Goal: Feedback & Contribution: Leave review/rating

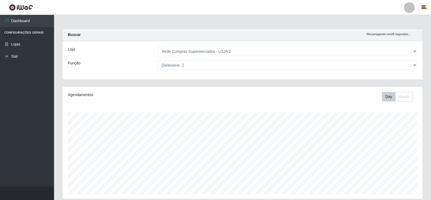
select select "161"
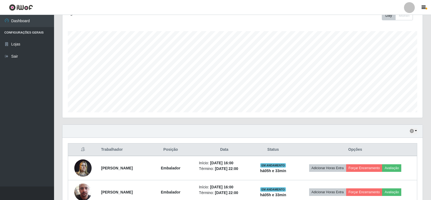
scroll to position [162, 0]
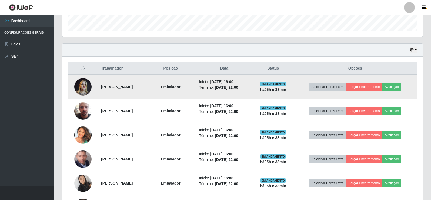
click at [80, 89] on img at bounding box center [82, 86] width 17 height 23
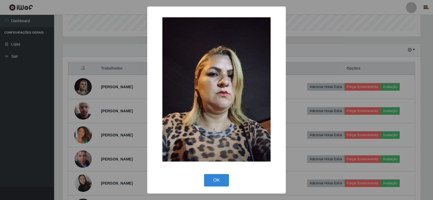
click at [96, 83] on div "× OK Cancel" at bounding box center [216, 100] width 433 height 200
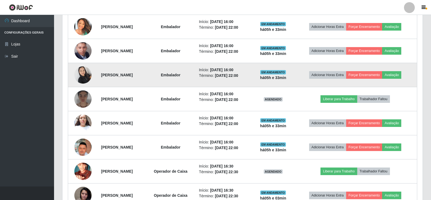
scroll to position [324, 0]
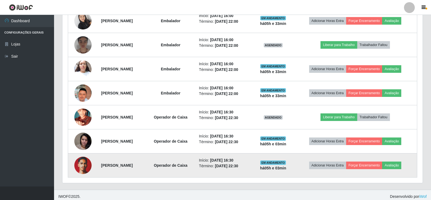
click at [74, 170] on td at bounding box center [83, 165] width 30 height 24
click at [77, 169] on img at bounding box center [82, 165] width 17 height 23
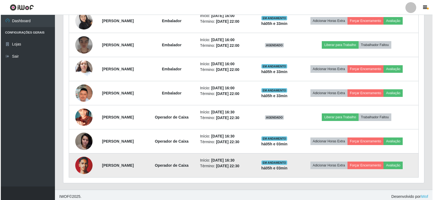
scroll to position [112, 358]
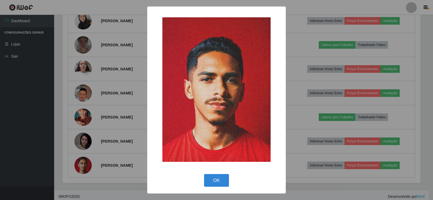
click at [91, 125] on div "× OK Cancel" at bounding box center [216, 100] width 433 height 200
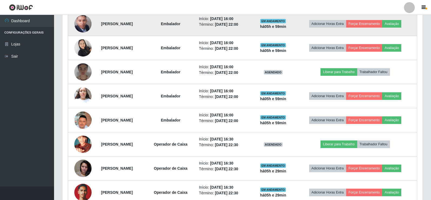
scroll to position [328, 0]
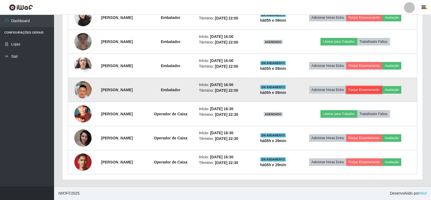
click at [381, 89] on button "Forçar Encerramento" at bounding box center [364, 90] width 36 height 8
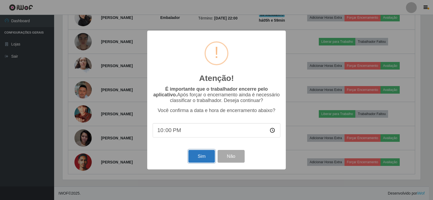
click at [205, 157] on button "Sim" at bounding box center [201, 156] width 26 height 13
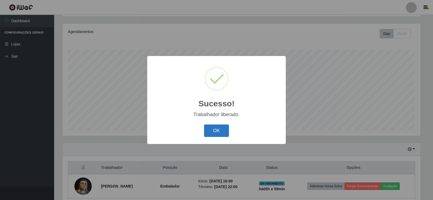
click at [218, 127] on button "OK" at bounding box center [216, 130] width 25 height 13
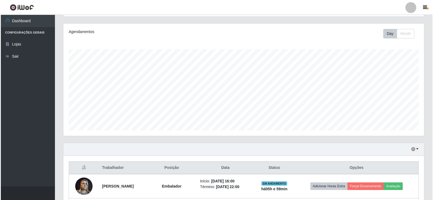
scroll to position [171, 0]
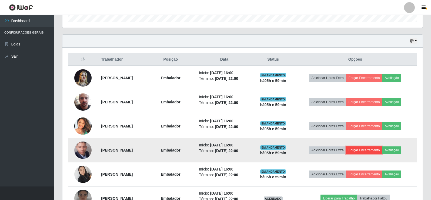
click at [374, 152] on button "Forçar Encerramento" at bounding box center [364, 150] width 36 height 8
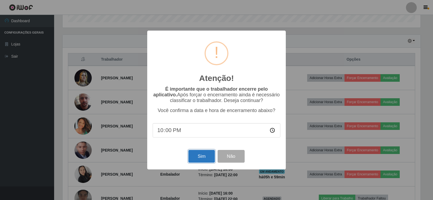
click at [204, 154] on button "Sim" at bounding box center [201, 156] width 26 height 13
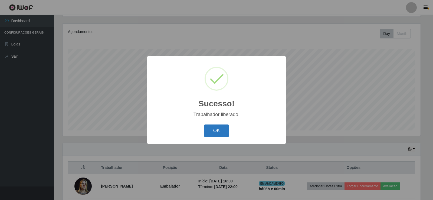
click at [213, 132] on button "OK" at bounding box center [216, 130] width 25 height 13
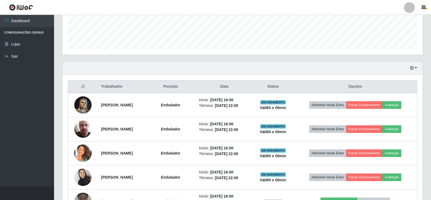
scroll to position [225, 0]
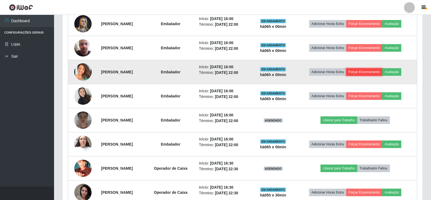
click at [375, 73] on button "Forçar Encerramento" at bounding box center [364, 72] width 36 height 8
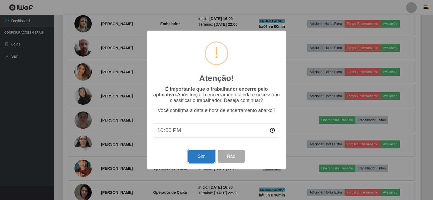
click at [204, 158] on button "Sim" at bounding box center [201, 156] width 26 height 13
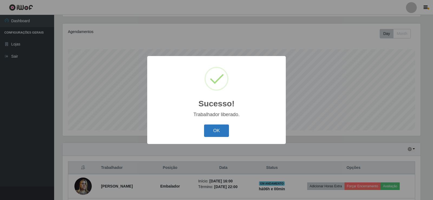
click at [225, 136] on button "OK" at bounding box center [216, 130] width 25 height 13
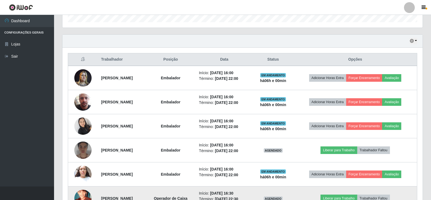
scroll to position [0, 0]
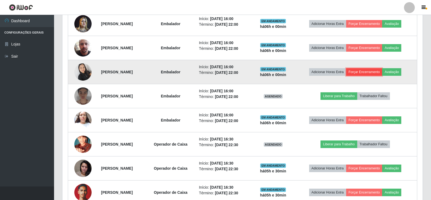
click at [370, 73] on button "Forçar Encerramento" at bounding box center [364, 72] width 36 height 8
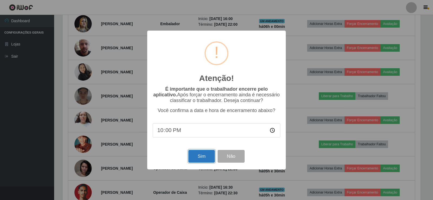
click at [195, 159] on button "Sim" at bounding box center [201, 156] width 26 height 13
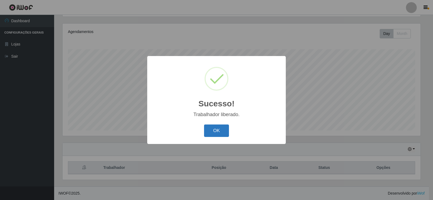
click at [222, 130] on button "OK" at bounding box center [216, 130] width 25 height 13
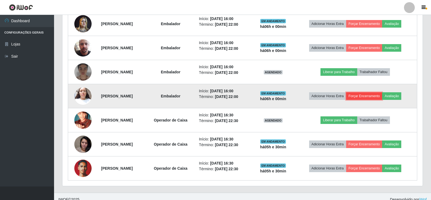
click at [378, 95] on button "Forçar Encerramento" at bounding box center [364, 96] width 36 height 8
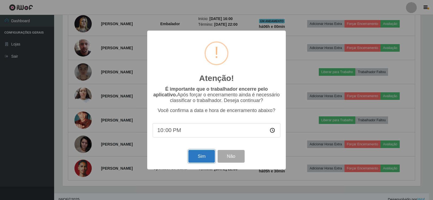
click at [200, 158] on button "Sim" at bounding box center [201, 156] width 26 height 13
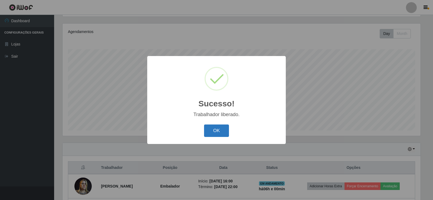
click at [225, 133] on button "OK" at bounding box center [216, 130] width 25 height 13
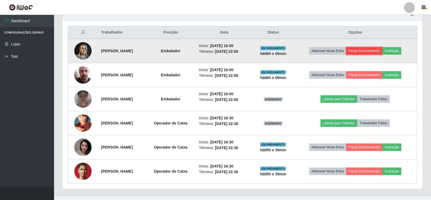
click at [382, 51] on button "Forçar Encerramento" at bounding box center [364, 51] width 36 height 8
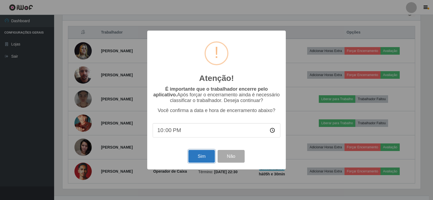
click at [198, 157] on button "Sim" at bounding box center [201, 156] width 26 height 13
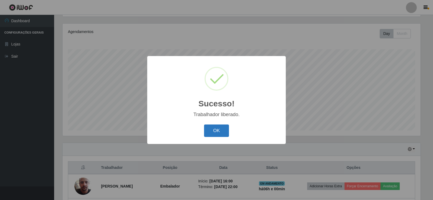
click at [221, 131] on button "OK" at bounding box center [216, 130] width 25 height 13
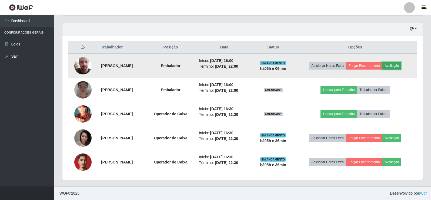
click at [401, 67] on button "Avaliação" at bounding box center [391, 66] width 19 height 8
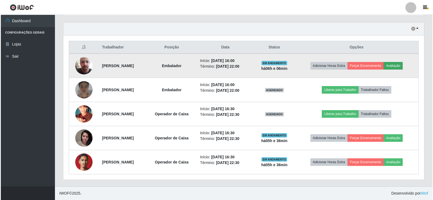
scroll to position [112, 358]
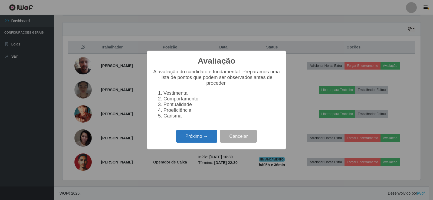
click at [185, 141] on button "Próximo →" at bounding box center [196, 136] width 41 height 13
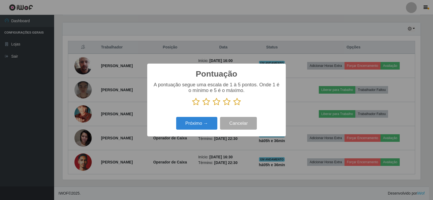
scroll to position [270222, 269976]
click at [237, 102] on icon at bounding box center [237, 102] width 8 height 8
click at [233, 106] on input "radio" at bounding box center [233, 106] width 0 height 0
click at [206, 123] on button "Próximo →" at bounding box center [196, 123] width 41 height 13
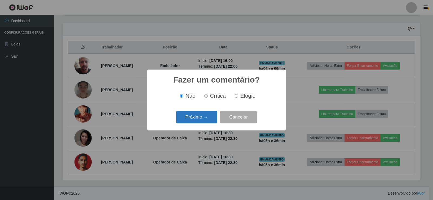
click at [208, 119] on button "Próximo →" at bounding box center [196, 117] width 41 height 13
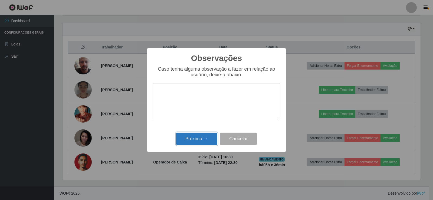
click at [210, 140] on button "Próximo →" at bounding box center [196, 138] width 41 height 13
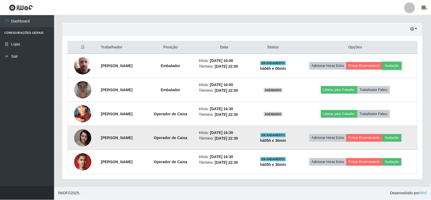
scroll to position [112, 360]
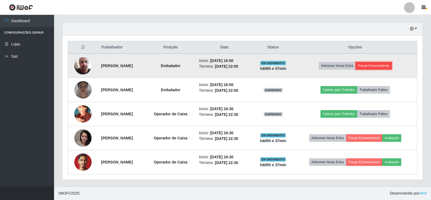
click at [377, 69] on button "Forçar Encerramento" at bounding box center [374, 66] width 36 height 8
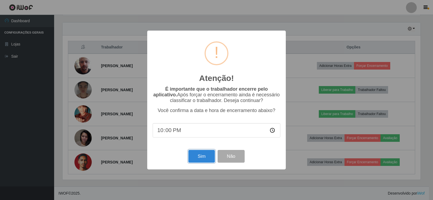
drag, startPoint x: 204, startPoint y: 157, endPoint x: 205, endPoint y: 149, distance: 8.1
click at [204, 156] on button "Sim" at bounding box center [201, 156] width 26 height 13
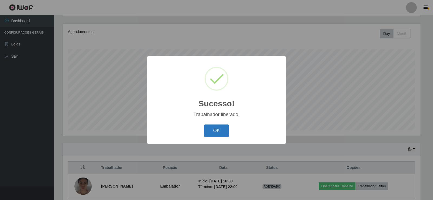
click at [222, 127] on button "OK" at bounding box center [216, 130] width 25 height 13
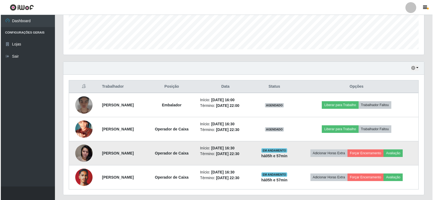
scroll to position [159, 0]
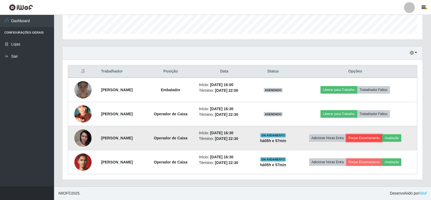
click at [367, 138] on button "Forçar Encerramento" at bounding box center [364, 138] width 36 height 8
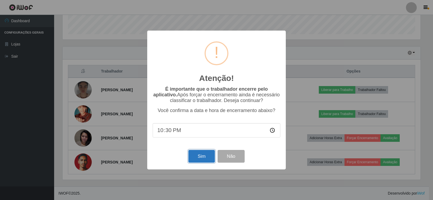
click at [201, 154] on button "Sim" at bounding box center [201, 156] width 26 height 13
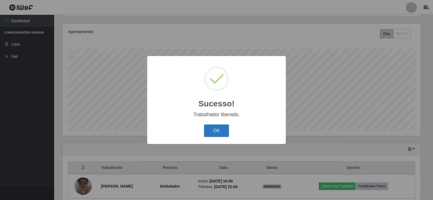
click at [218, 131] on button "OK" at bounding box center [216, 130] width 25 height 13
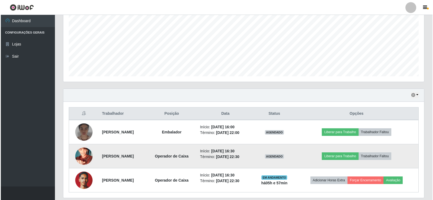
scroll to position [135, 0]
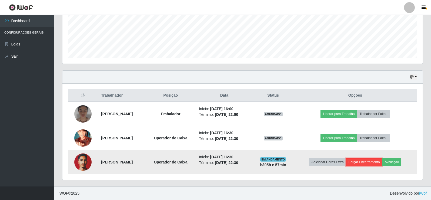
click at [383, 163] on button "Forçar Encerramento" at bounding box center [364, 162] width 36 height 8
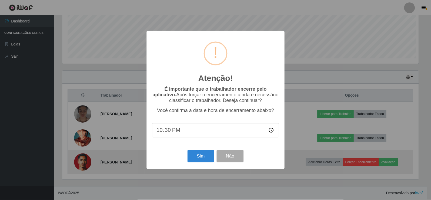
scroll to position [112, 358]
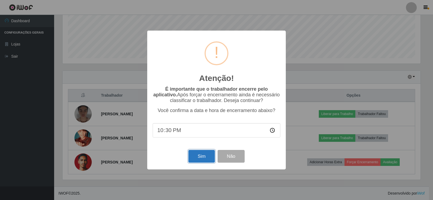
click at [202, 160] on button "Sim" at bounding box center [201, 156] width 26 height 13
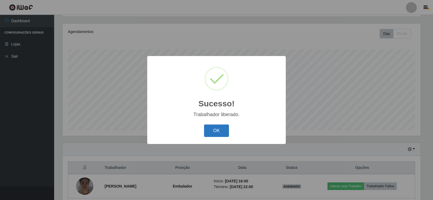
click at [222, 132] on button "OK" at bounding box center [216, 130] width 25 height 13
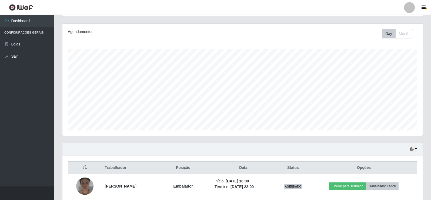
scroll to position [111, 0]
